Goal: Browse casually

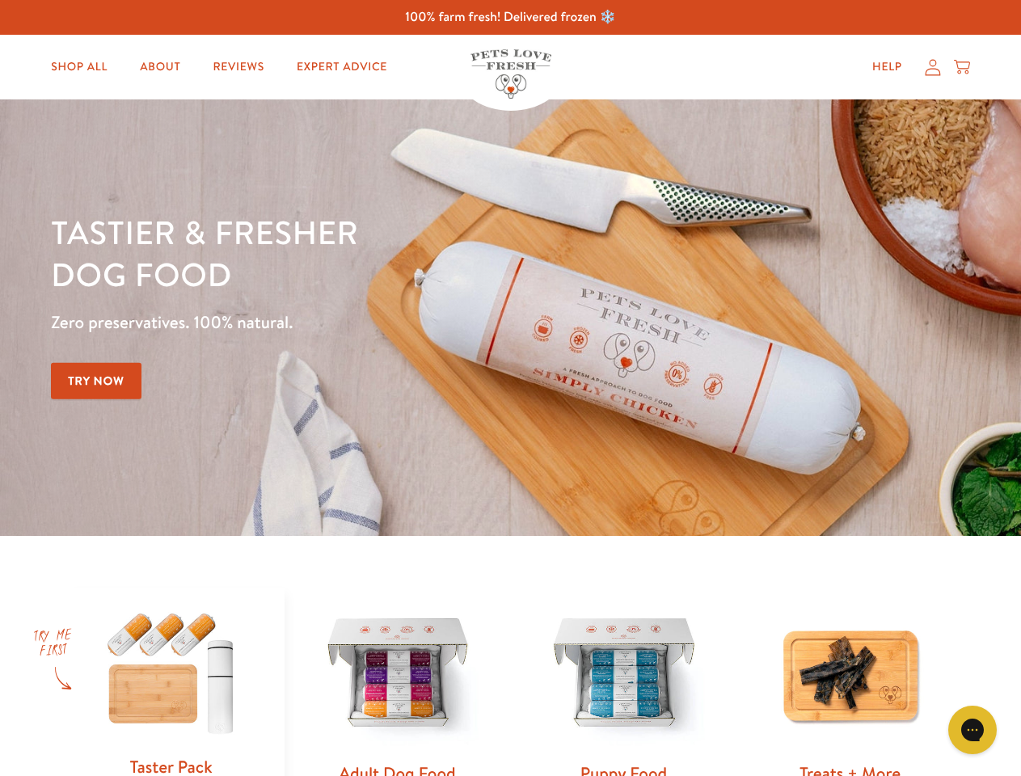
click at [510, 388] on div "Tastier & fresher dog food Zero preservatives. 100% natural. Try Now" at bounding box center [357, 317] width 613 height 213
click at [973, 730] on icon "Gorgias live chat" at bounding box center [972, 729] width 15 height 15
